Goal: Information Seeking & Learning: Learn about a topic

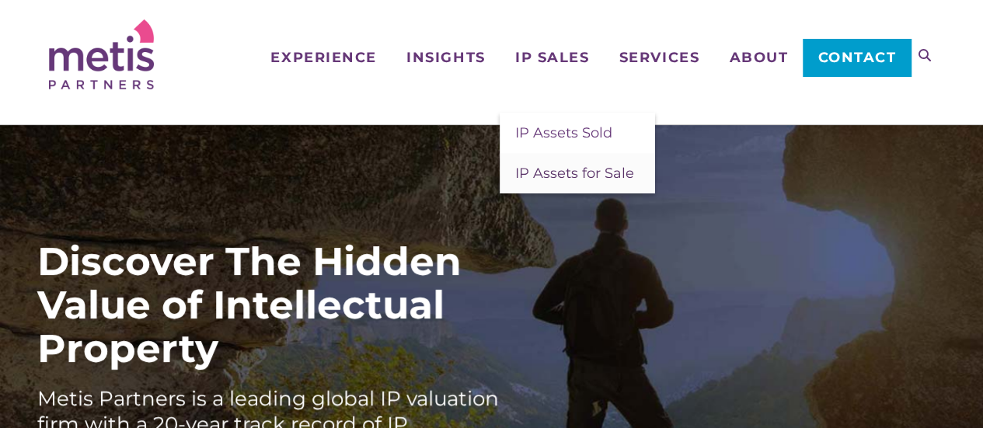
click at [552, 167] on span "IP Assets for Sale" at bounding box center [574, 173] width 119 height 17
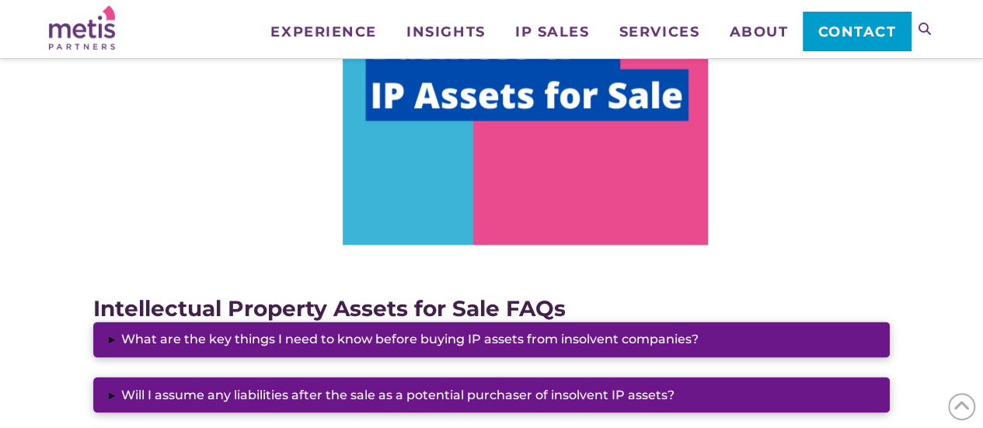
scroll to position [699, 0]
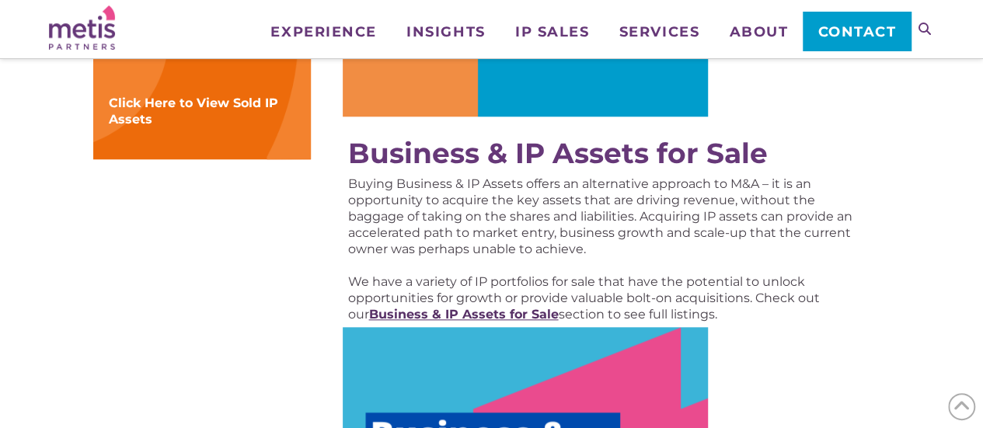
click at [491, 313] on strong "Business & IP Assets for Sale" at bounding box center [463, 314] width 190 height 15
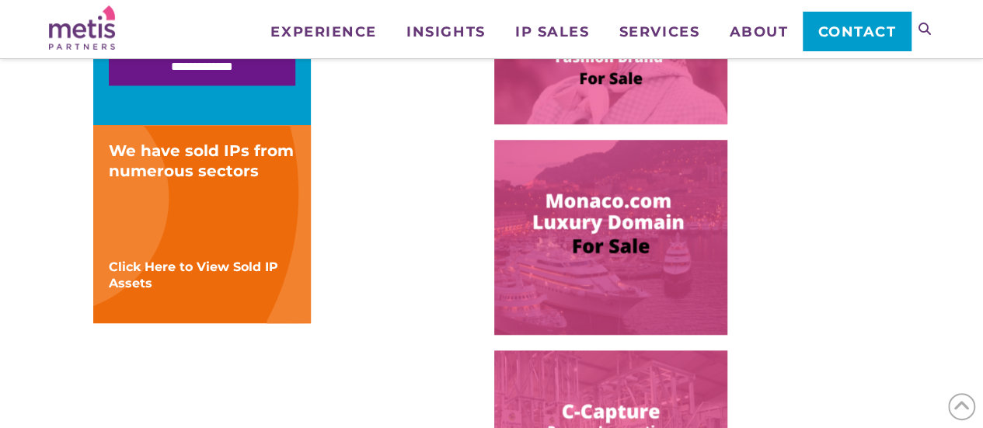
scroll to position [699, 0]
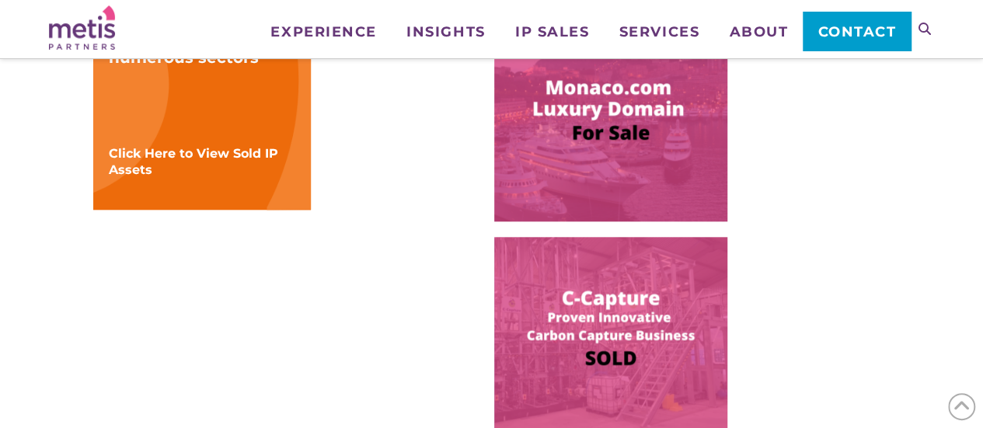
click at [918, 169] on div "**********" at bounding box center [491, 181] width 885 height 1208
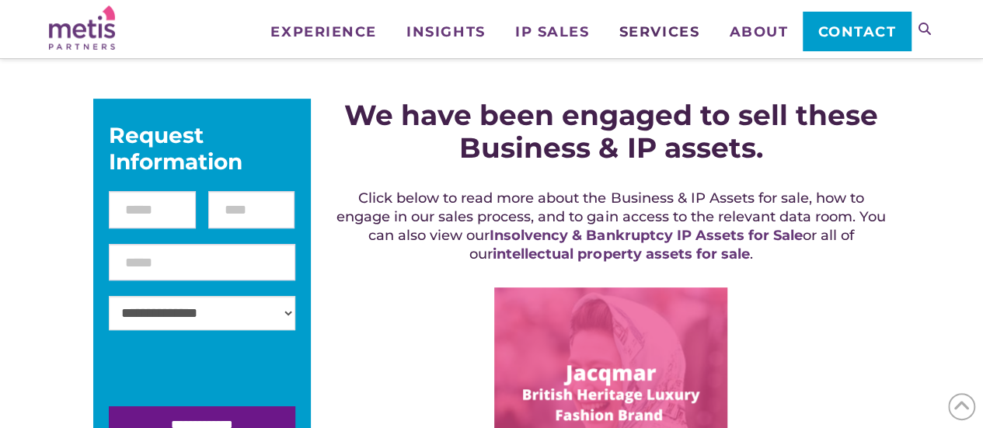
scroll to position [155, 0]
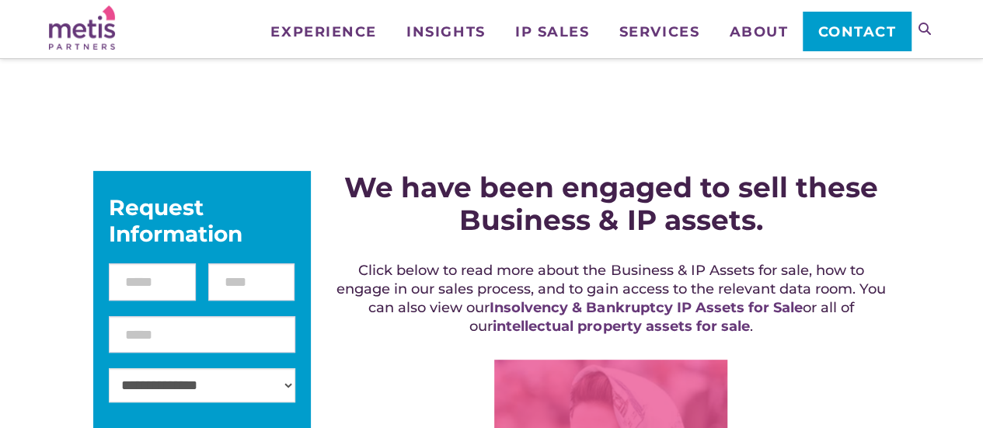
click at [929, 30] on icon at bounding box center [924, 29] width 12 height 12
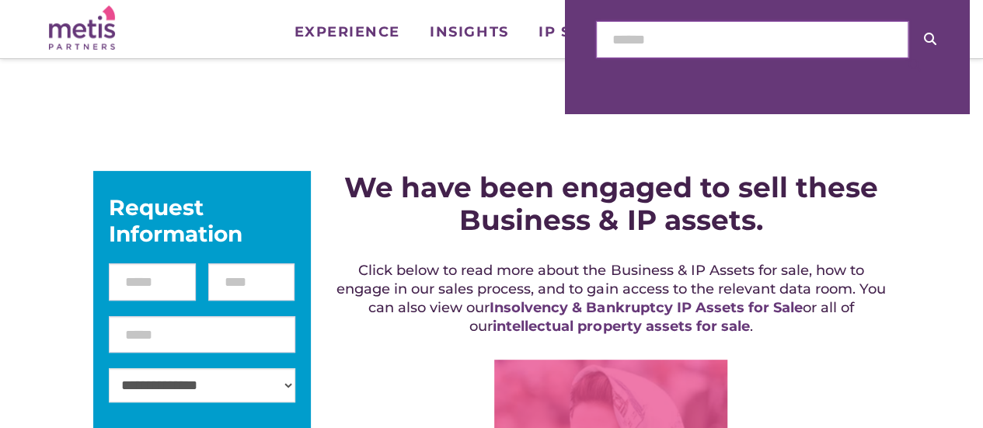
click at [771, 38] on input "text" at bounding box center [752, 39] width 312 height 37
type input "******"
click at [908, 21] on button at bounding box center [930, 39] width 44 height 37
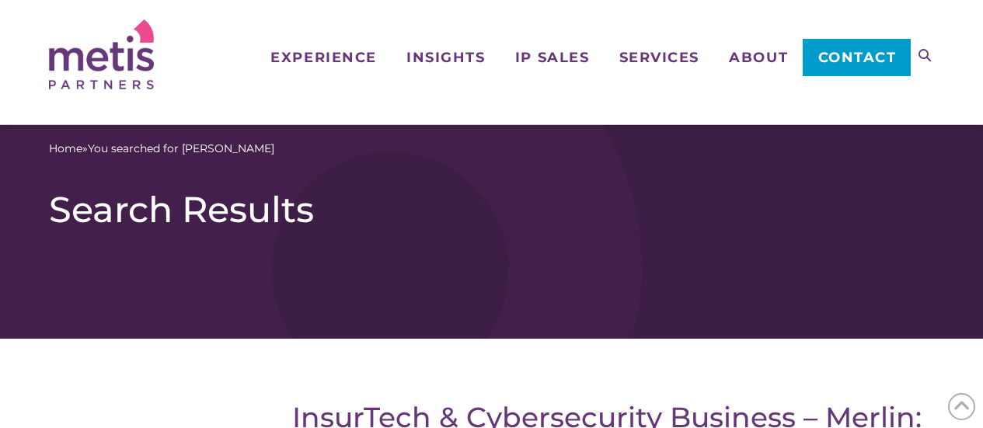
scroll to position [155, 0]
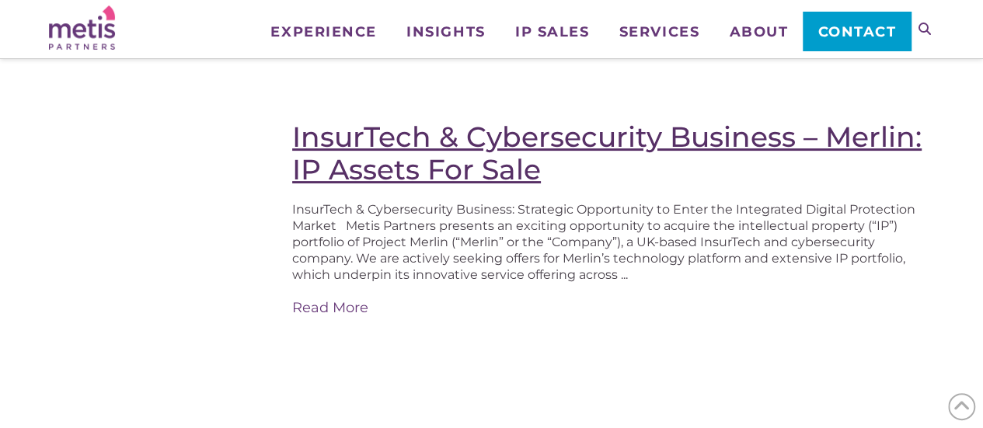
click at [434, 134] on link "InsurTech & Cybersecurity Business – Merlin: IP Assets For Sale" at bounding box center [606, 153] width 629 height 67
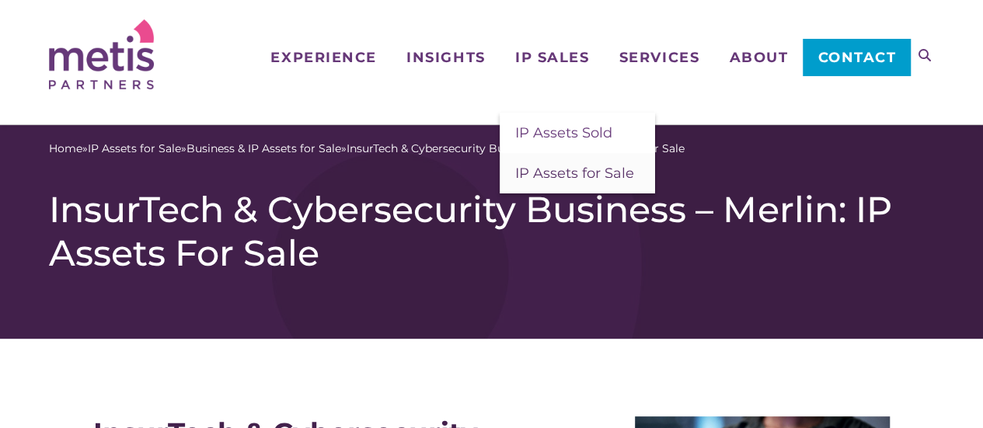
drag, startPoint x: 570, startPoint y: 181, endPoint x: 519, endPoint y: 165, distance: 53.6
click at [570, 181] on span "IP Assets for Sale" at bounding box center [574, 173] width 119 height 17
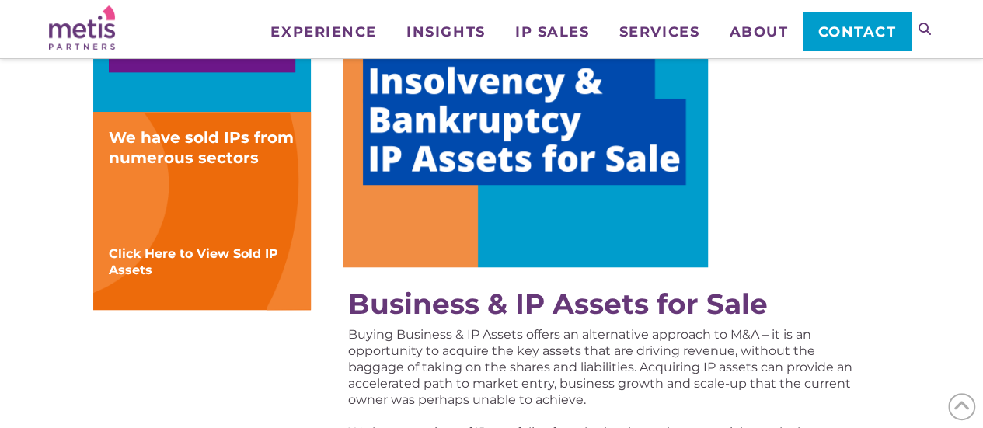
scroll to position [777, 0]
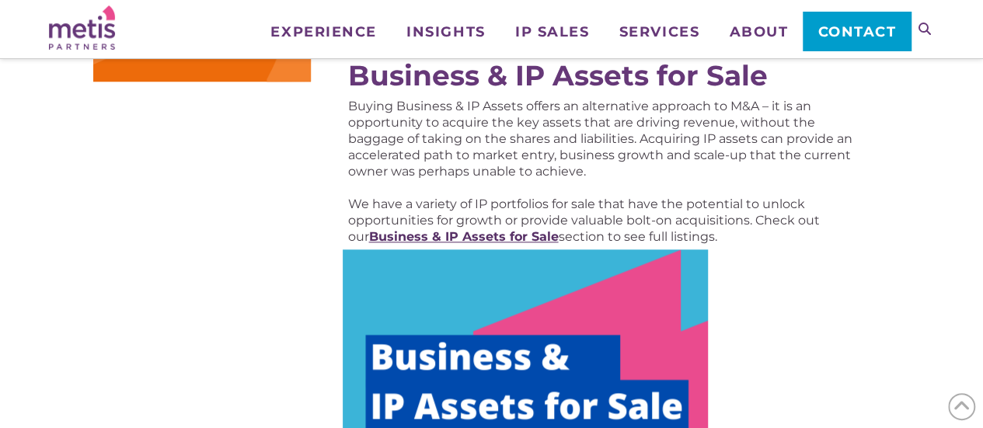
click at [498, 240] on strong "Business & IP Assets for Sale" at bounding box center [463, 236] width 190 height 15
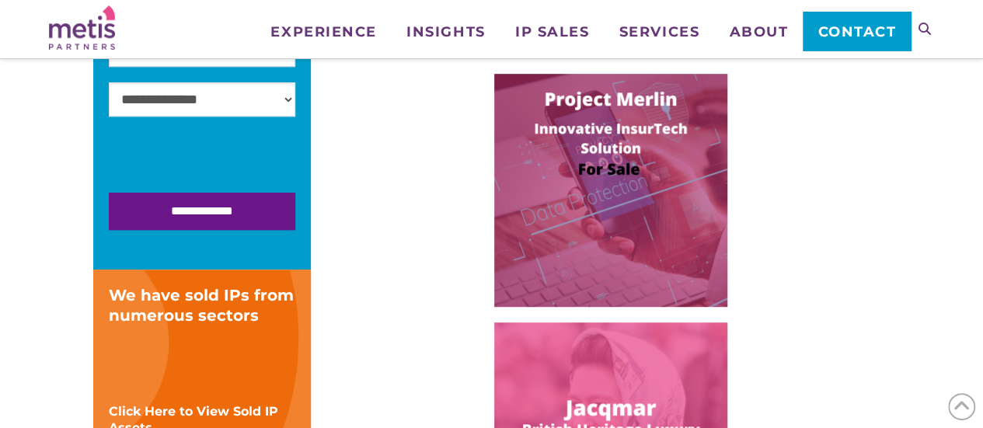
scroll to position [466, 0]
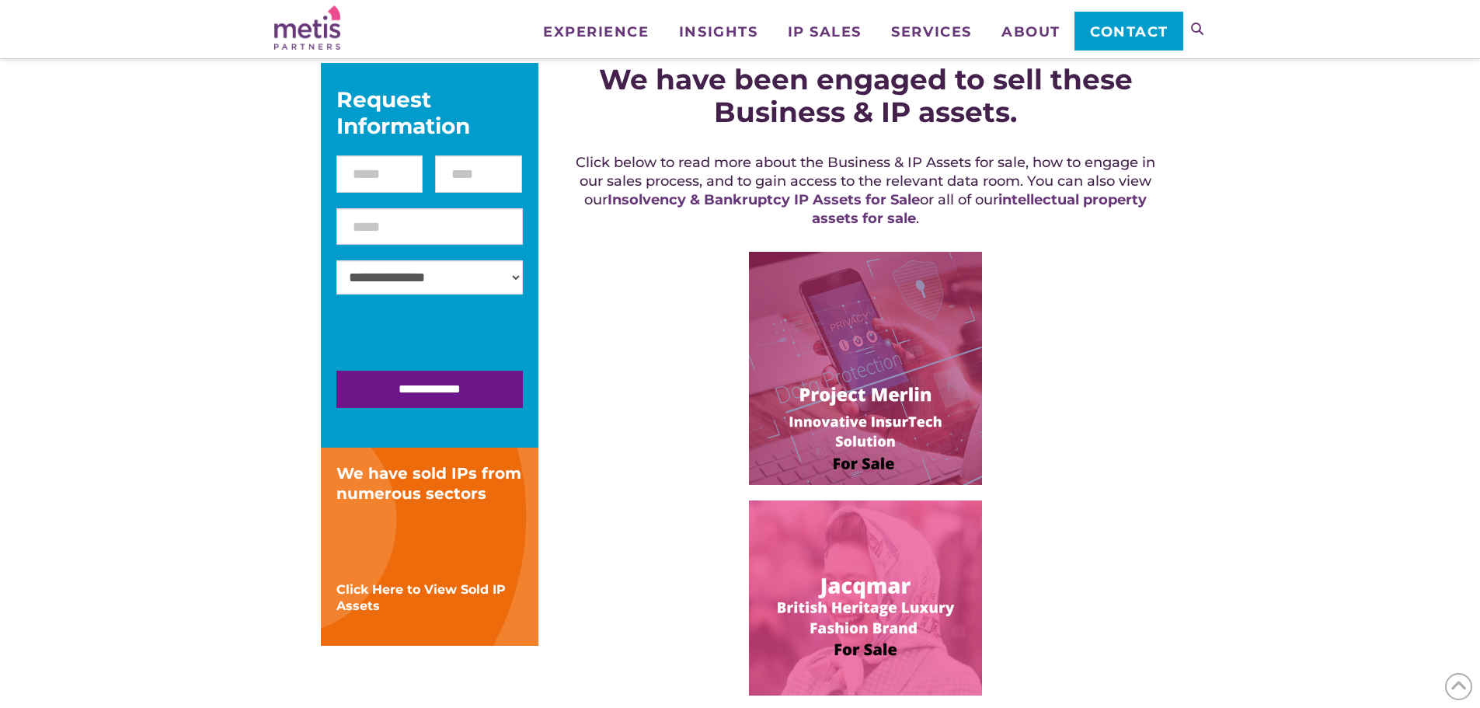
scroll to position [234, 0]
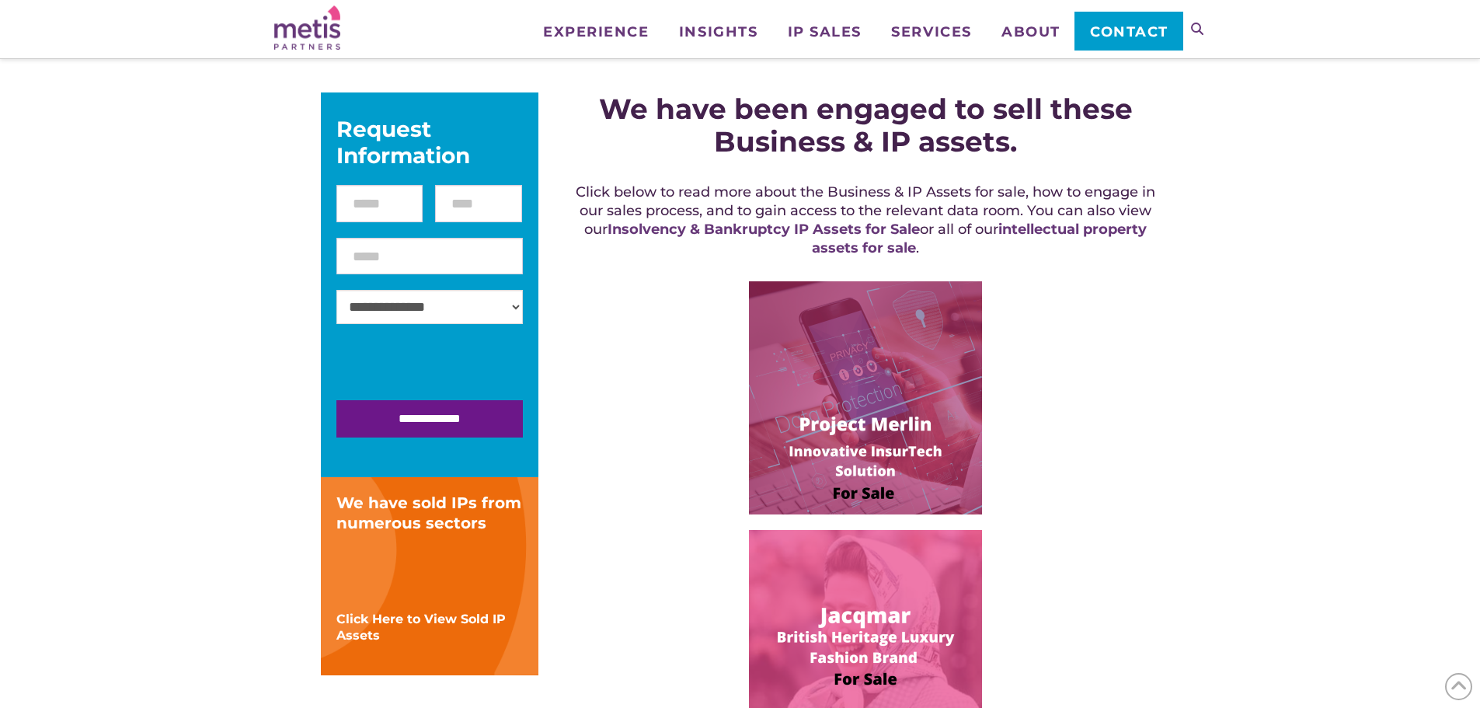
click at [827, 325] on img at bounding box center [865, 397] width 233 height 233
click at [869, 392] on img at bounding box center [865, 397] width 233 height 233
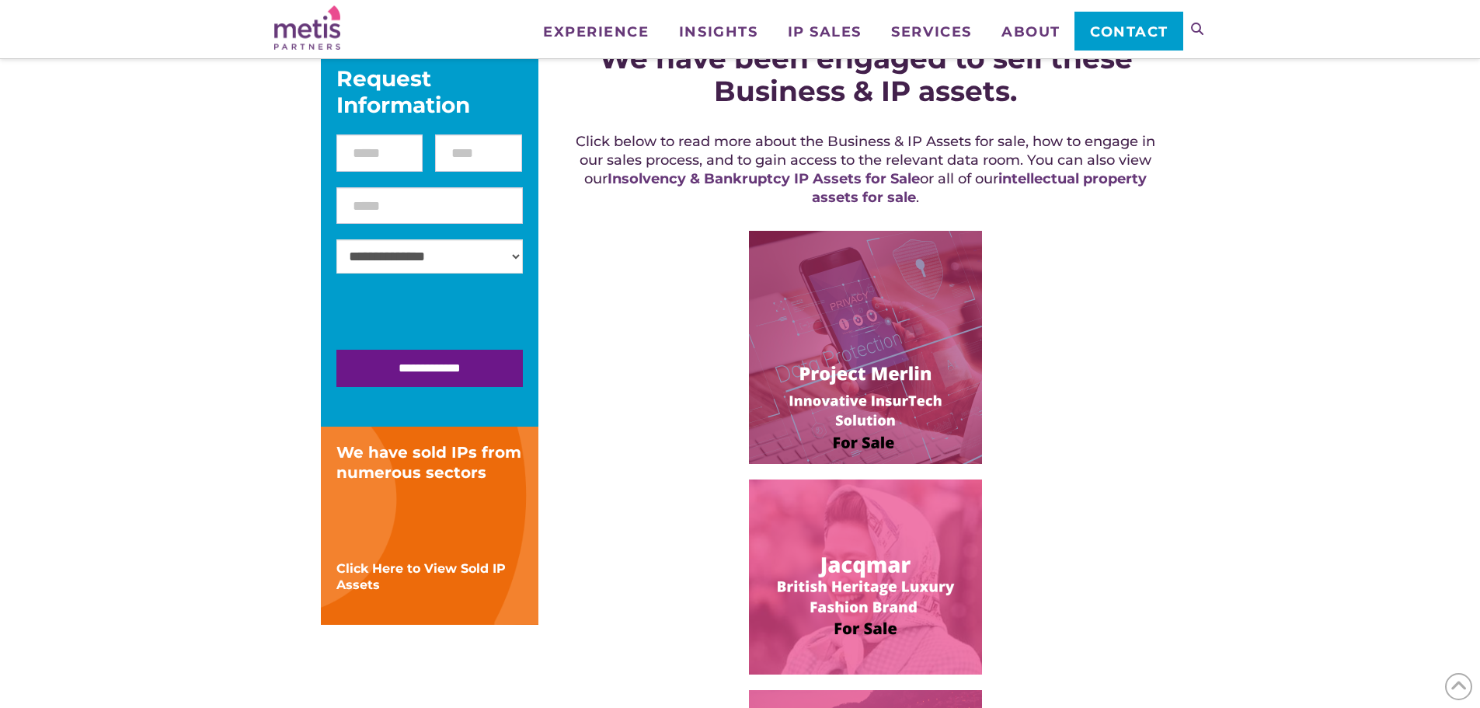
scroll to position [312, 0]
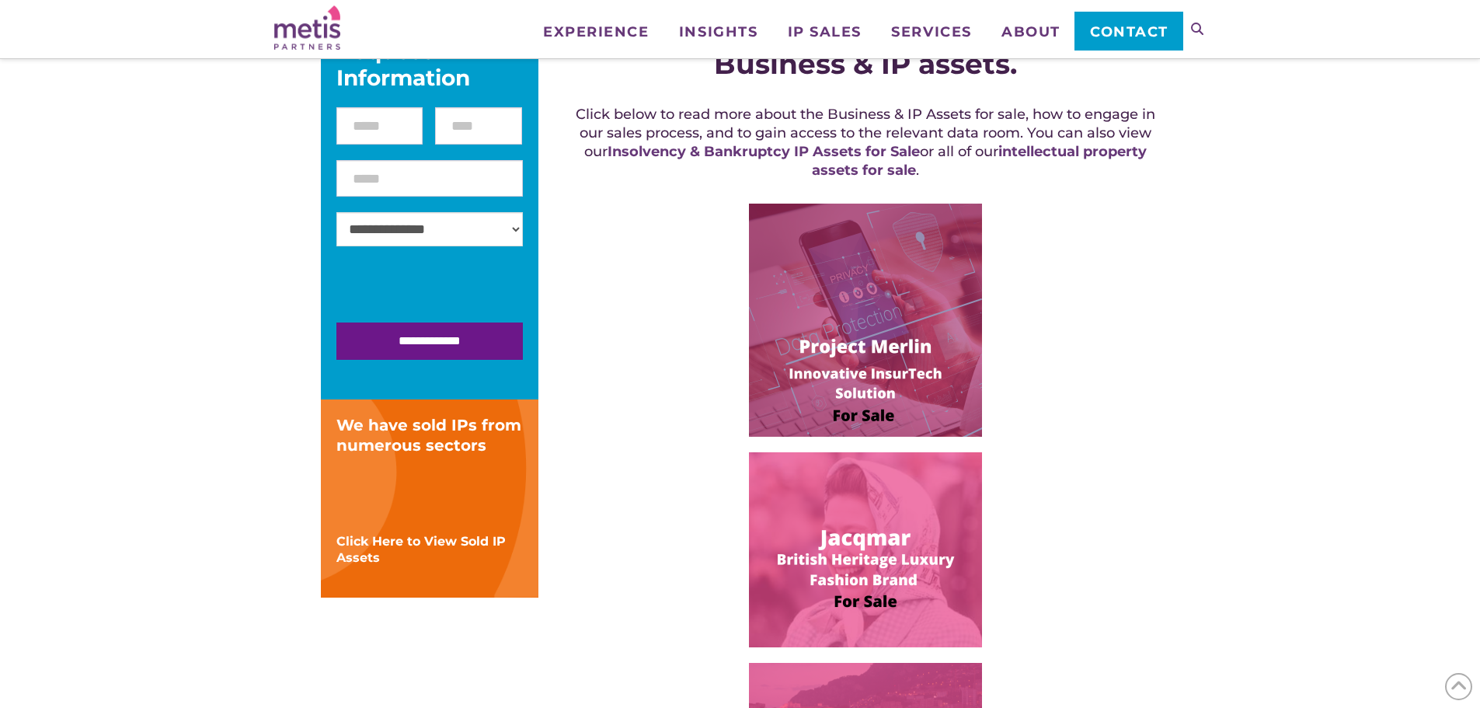
drag, startPoint x: 942, startPoint y: 291, endPoint x: 1043, endPoint y: 297, distance: 101.1
click at [942, 291] on img at bounding box center [865, 320] width 233 height 233
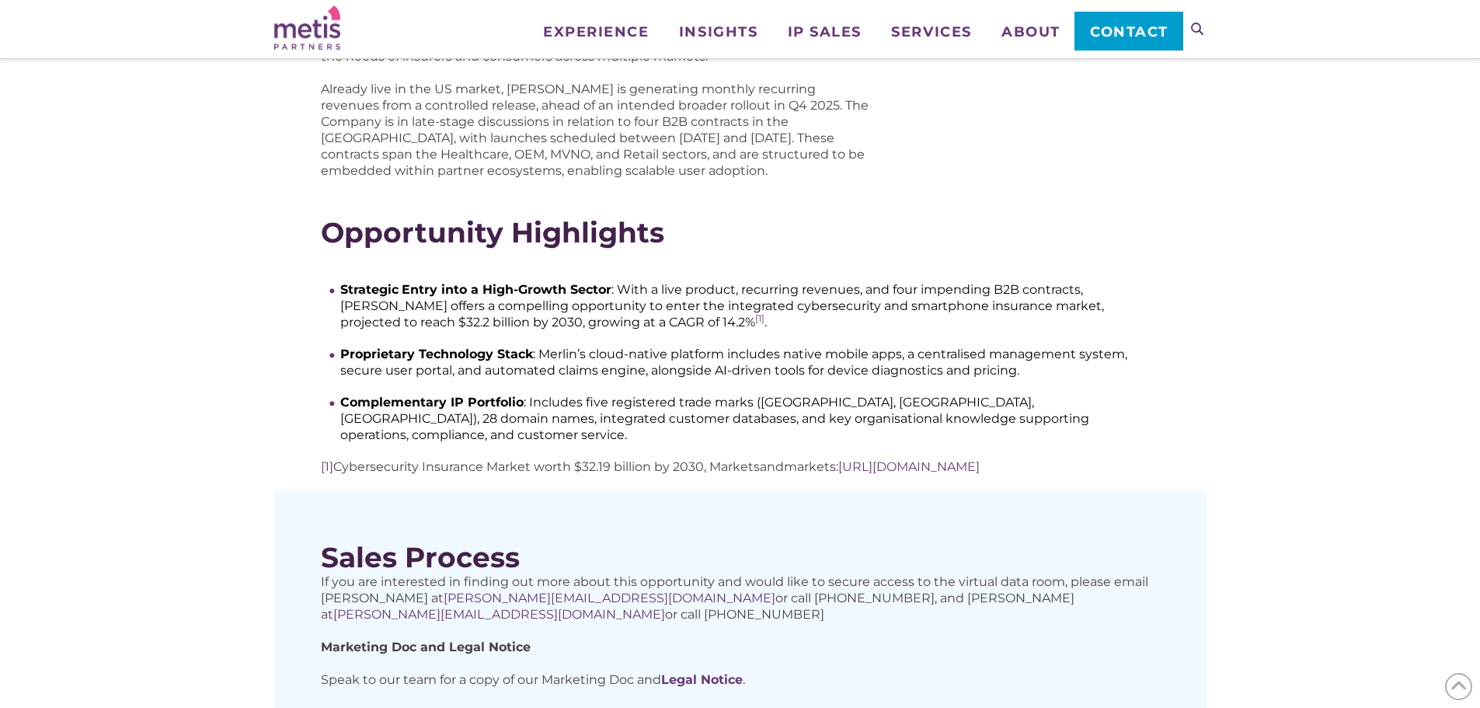
scroll to position [311, 0]
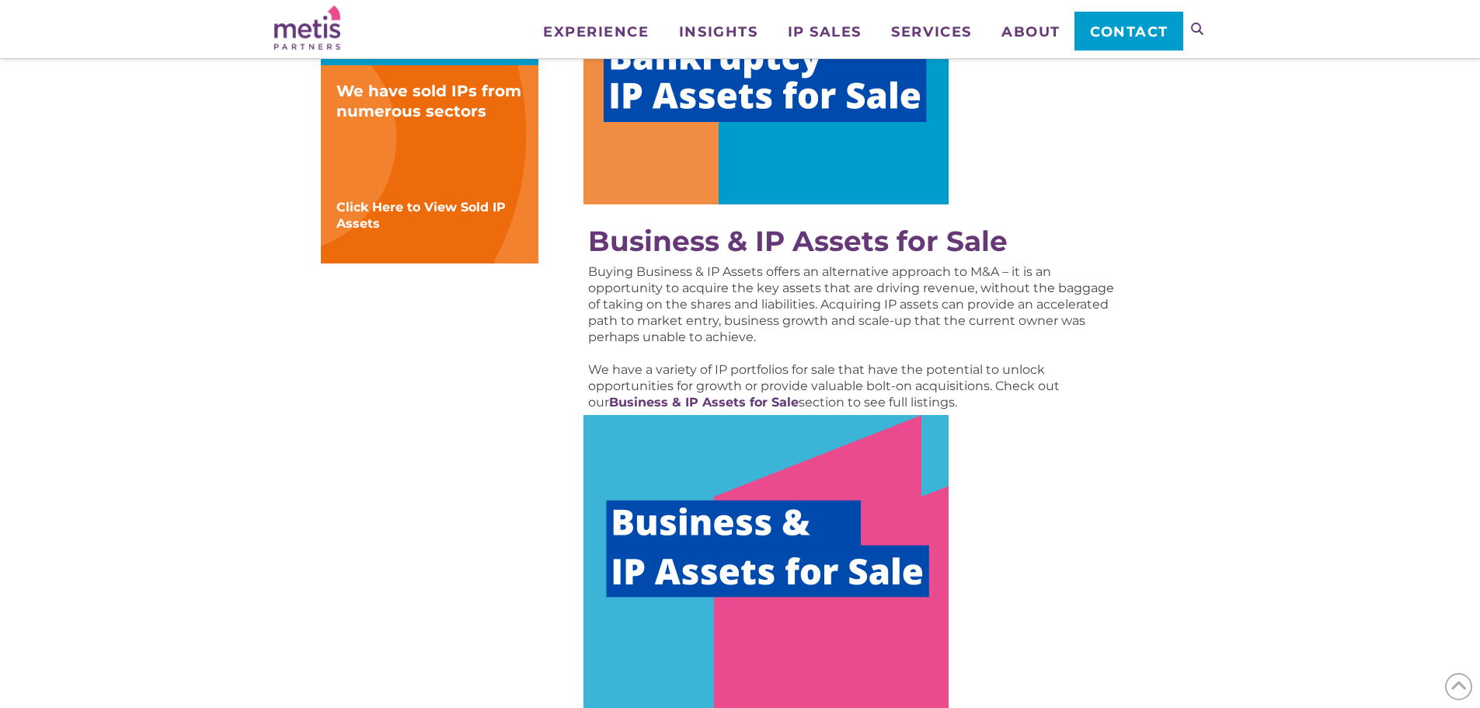
scroll to position [622, 0]
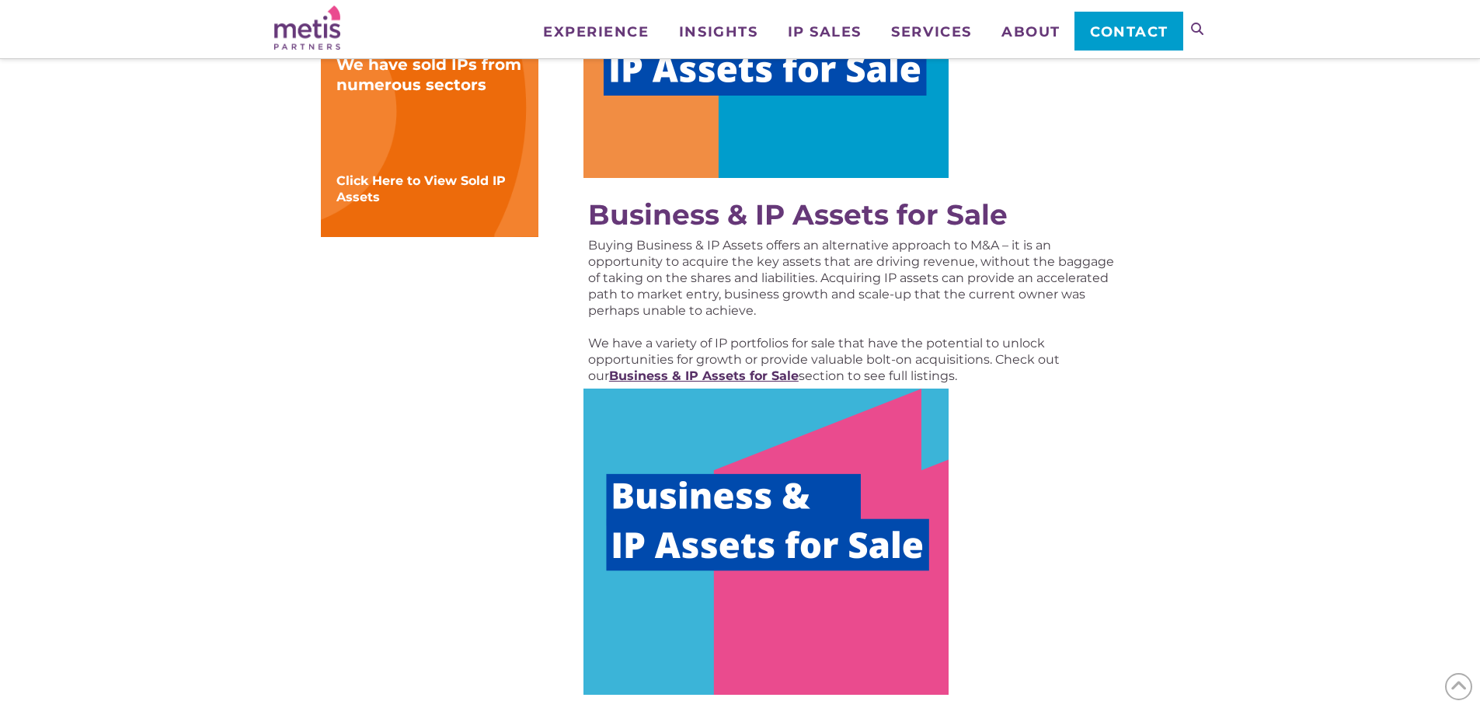
click at [734, 371] on strong "Business & IP Assets for Sale" at bounding box center [704, 375] width 190 height 15
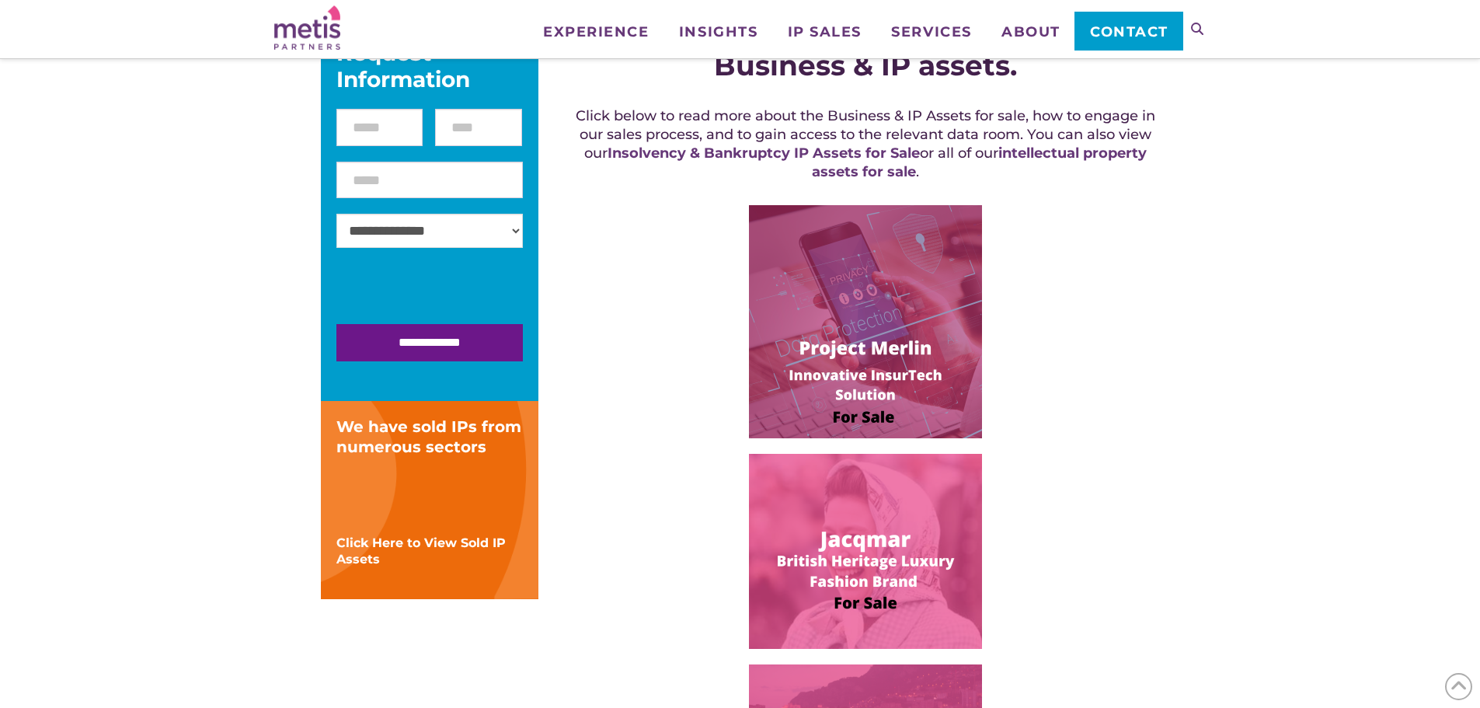
scroll to position [311, 0]
click at [877, 322] on img at bounding box center [865, 320] width 233 height 233
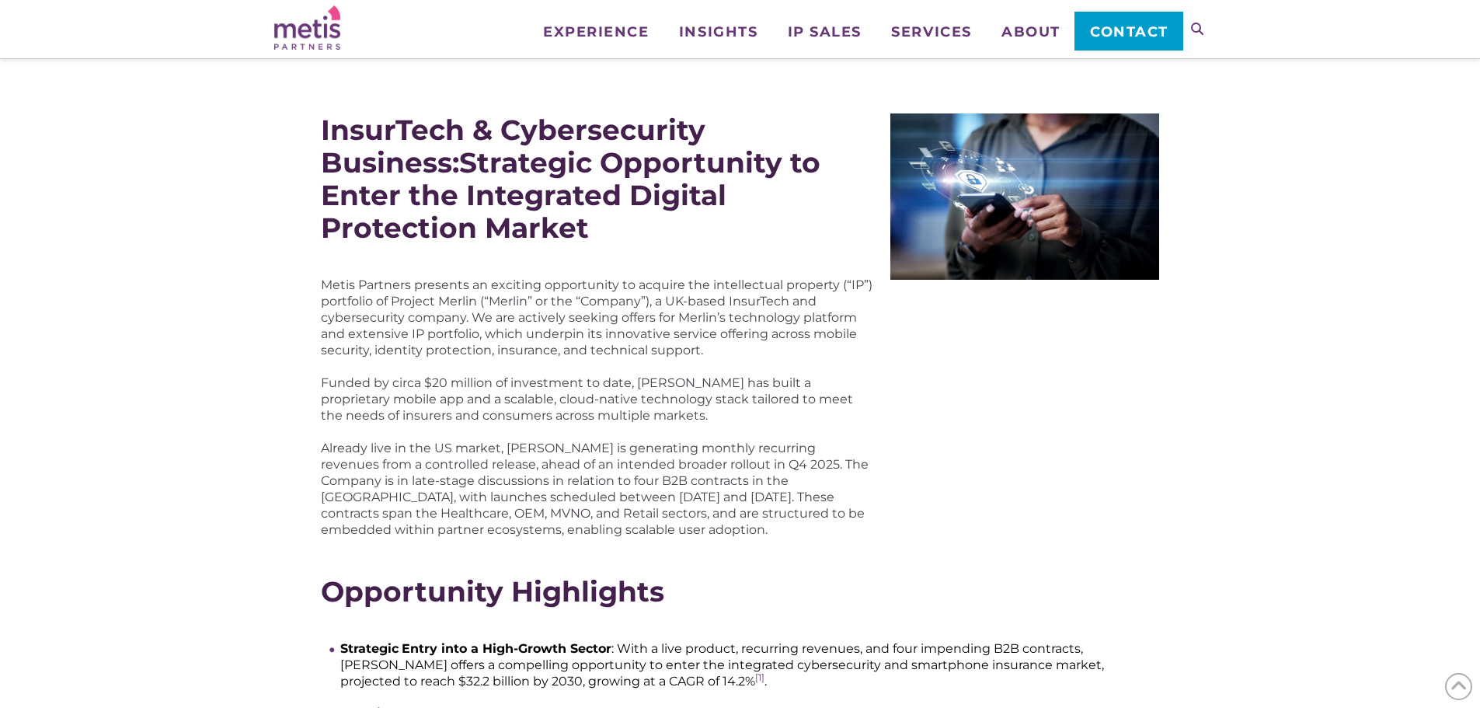
scroll to position [155, 0]
